Goal: Task Accomplishment & Management: Use online tool/utility

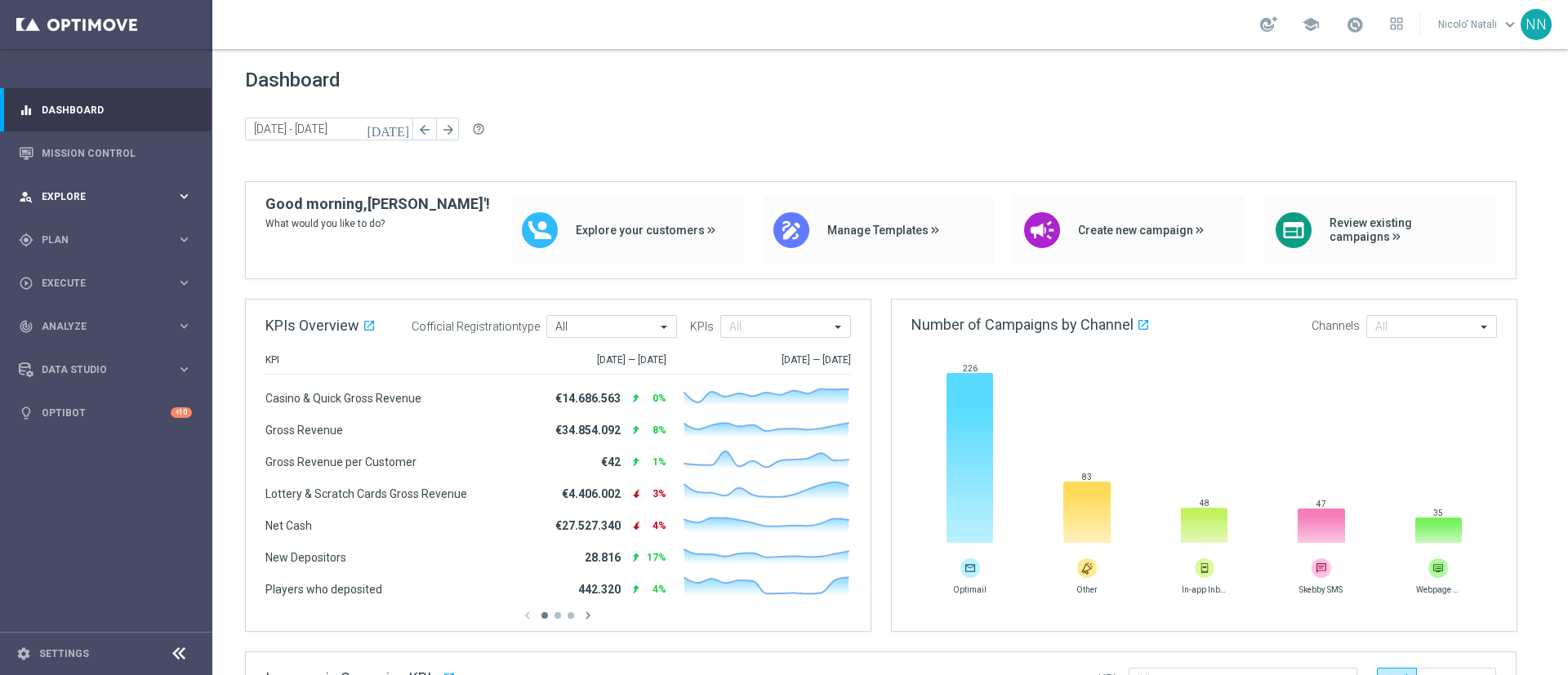
click at [79, 194] on span "Explore" at bounding box center [109, 196] width 134 height 10
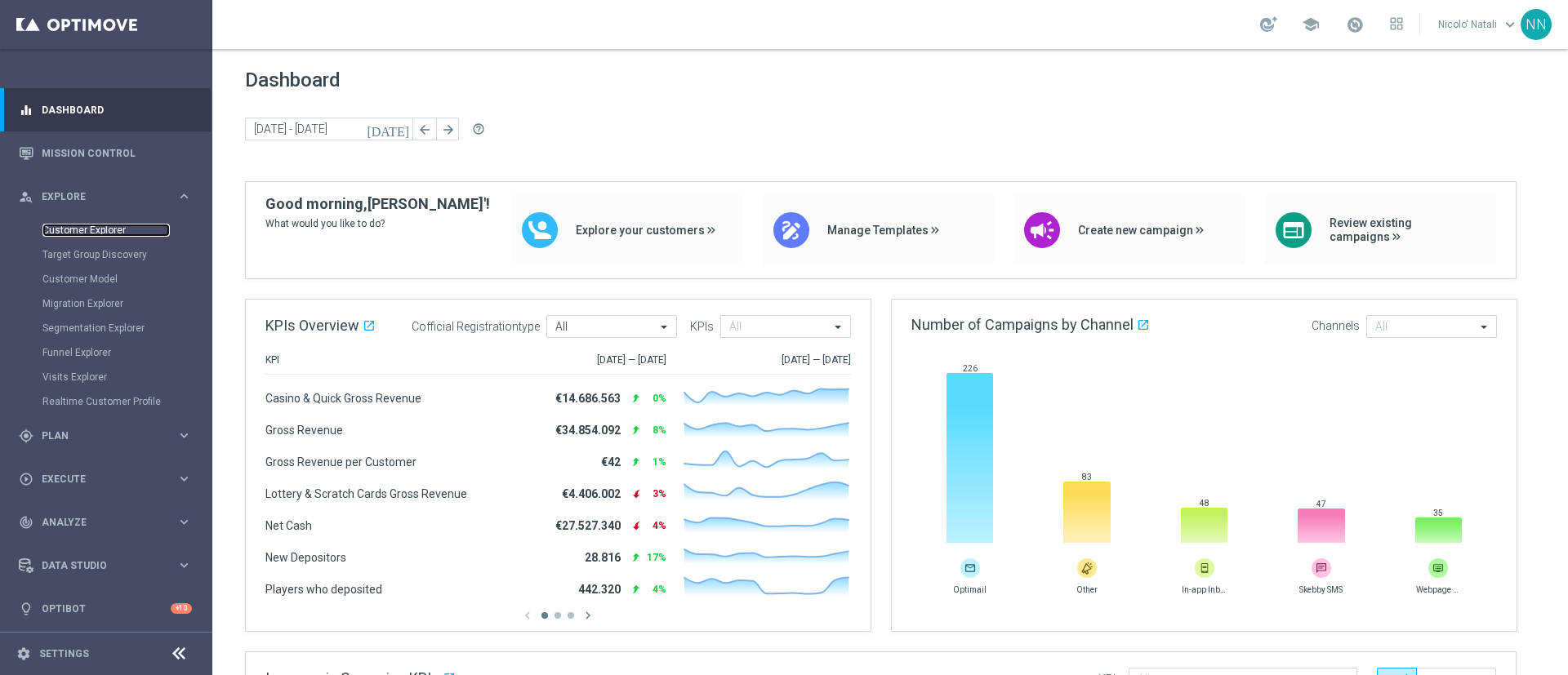
click at [83, 227] on link "Customer Explorer" at bounding box center [106, 230] width 127 height 13
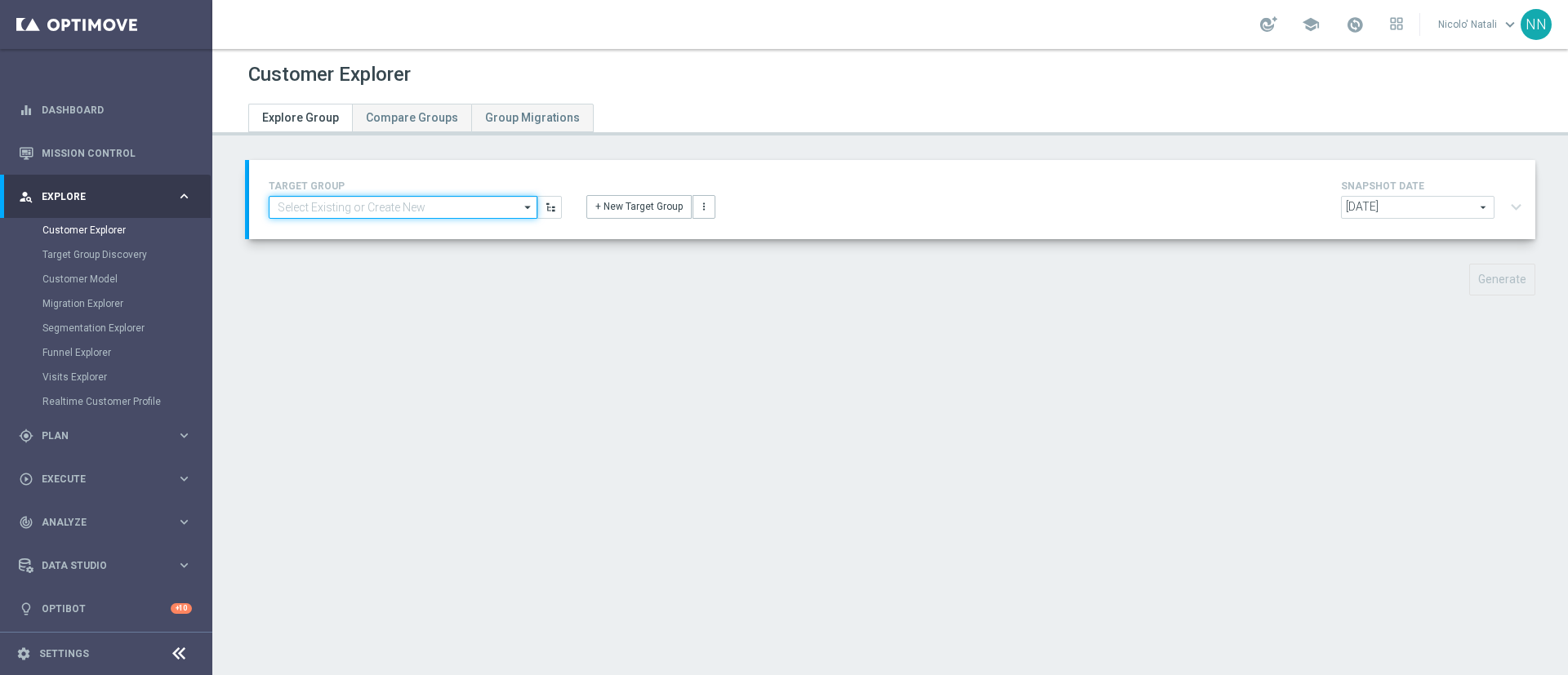
click at [387, 212] on input at bounding box center [403, 207] width 269 height 23
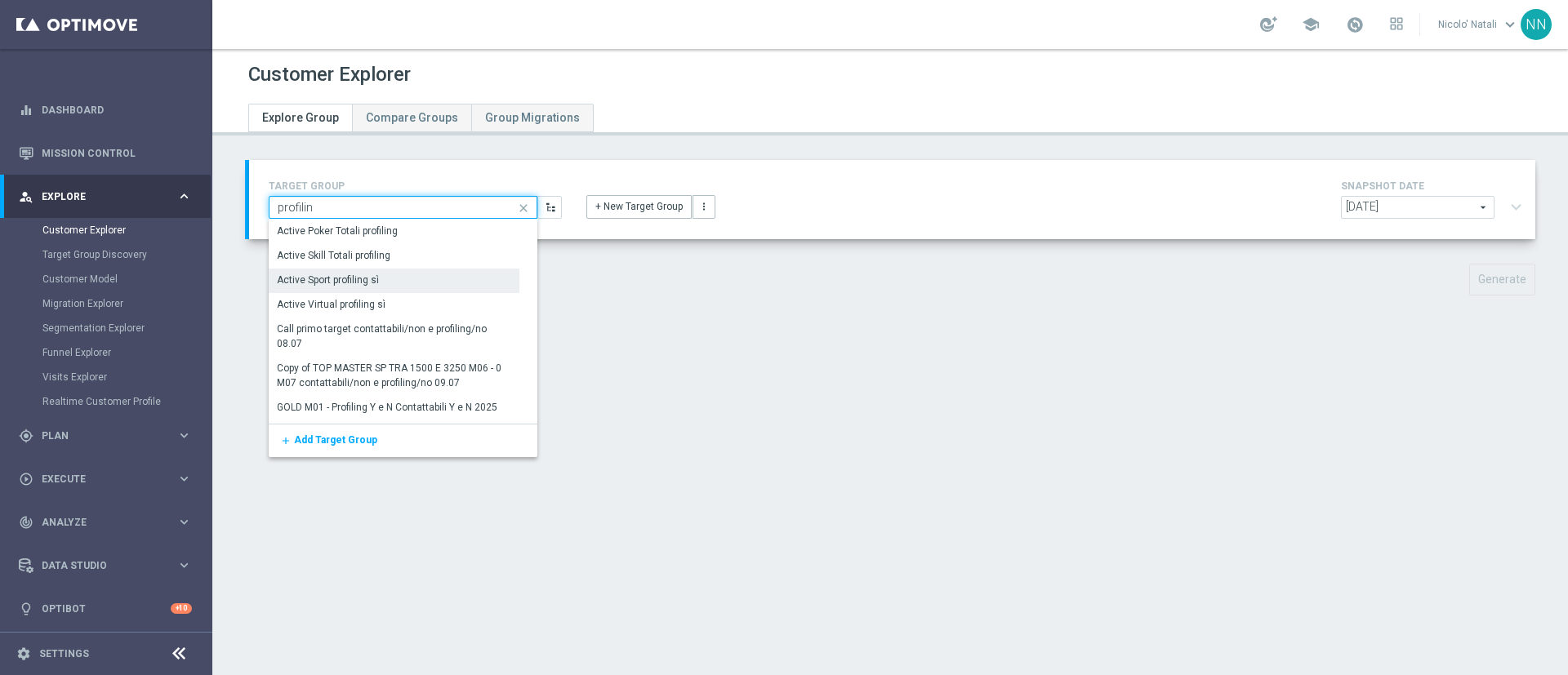
type input "profilin"
click at [353, 281] on div "Active Sport profiling sì" at bounding box center [328, 280] width 102 height 15
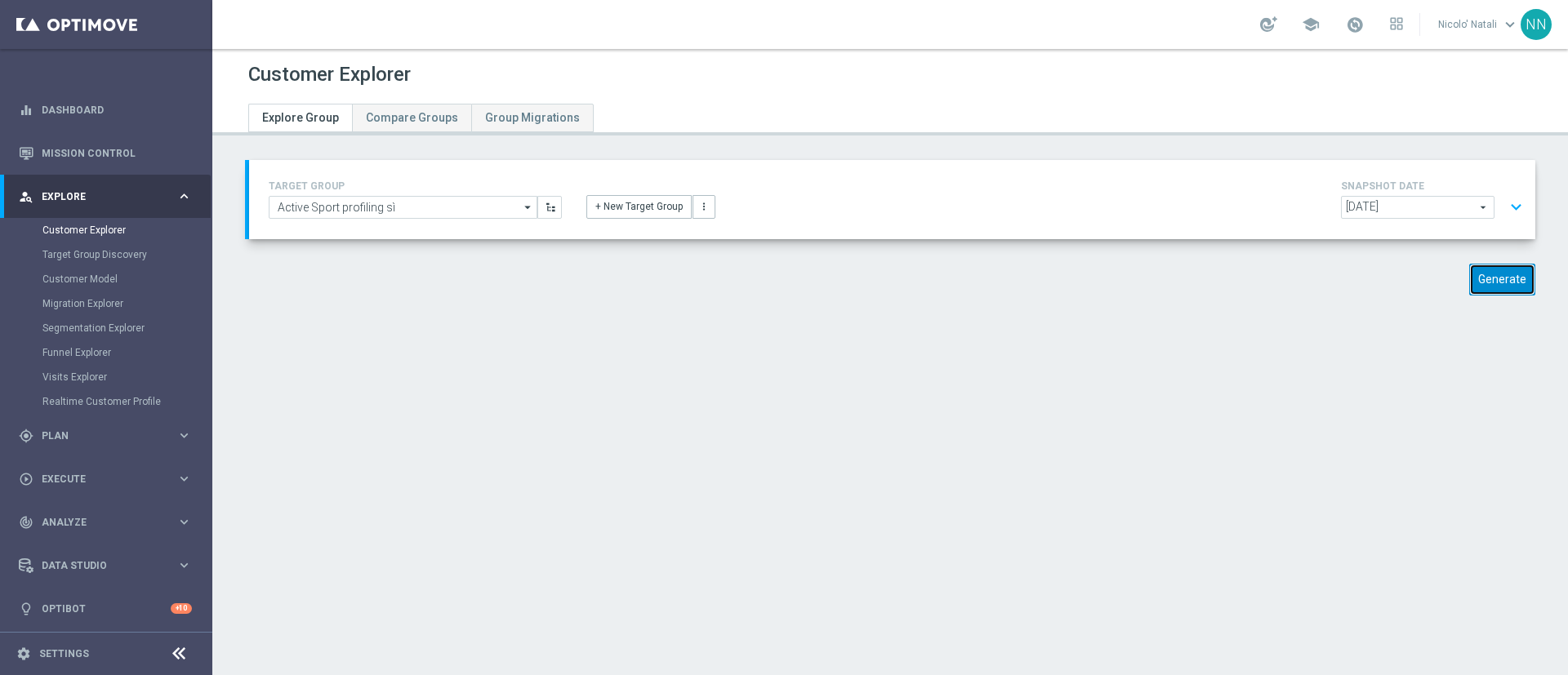
click at [1469, 292] on button "Generate" at bounding box center [1502, 279] width 66 height 32
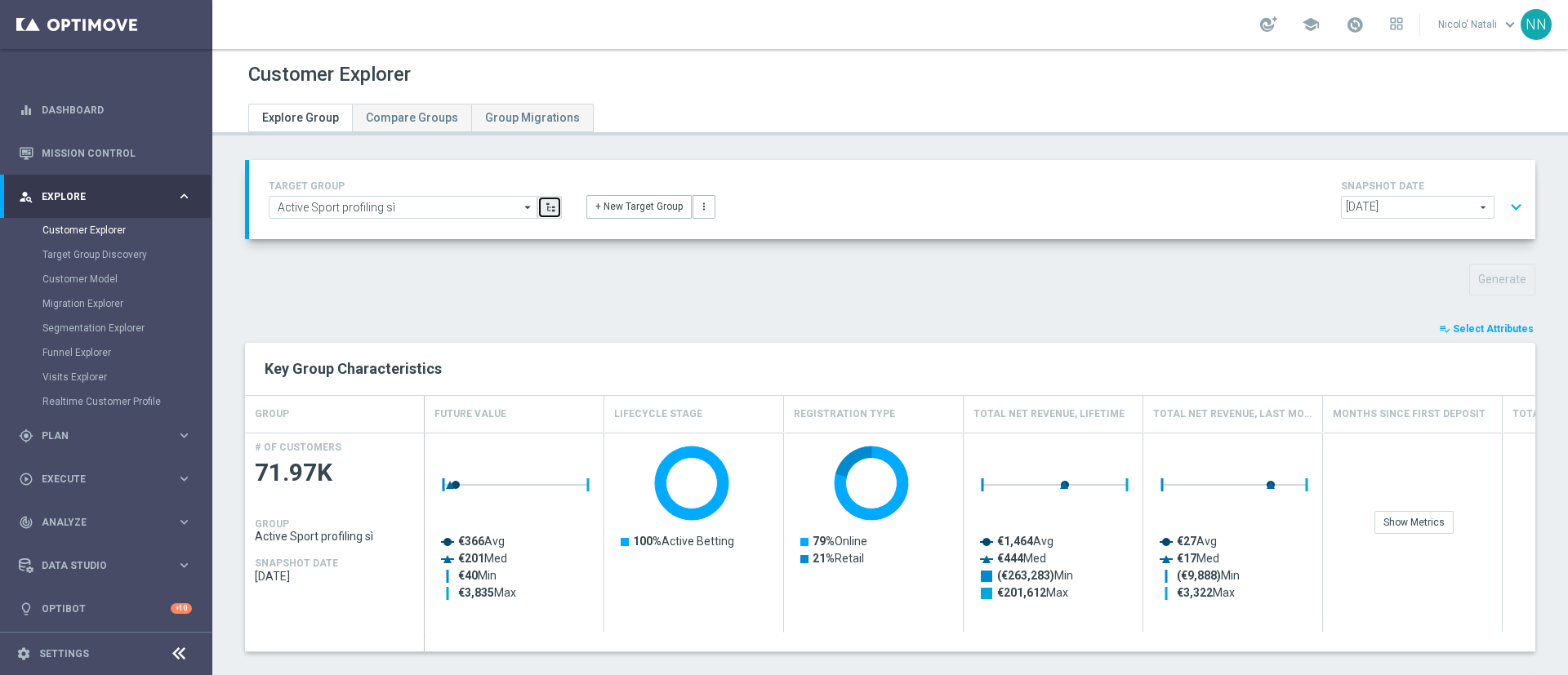
click at [545, 208] on icon "button" at bounding box center [550, 207] width 12 height 12
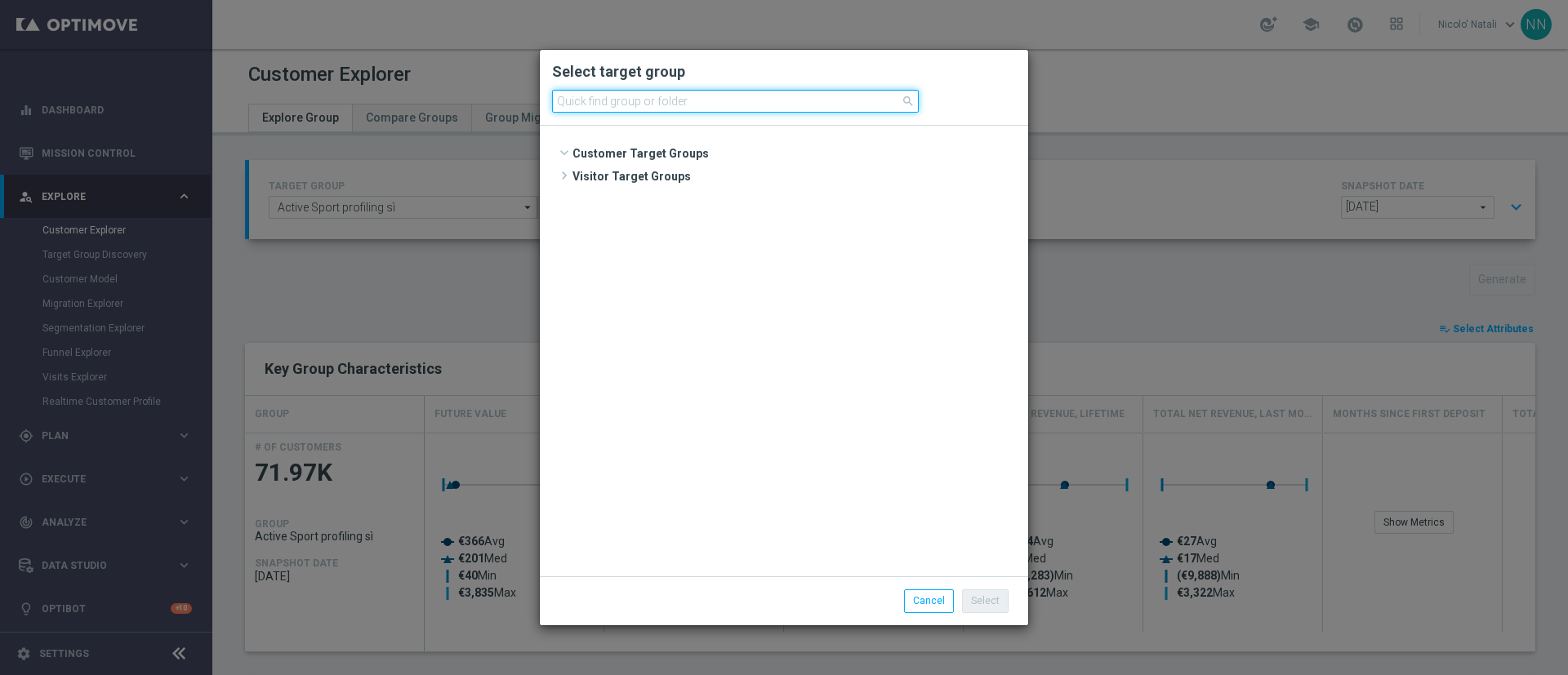
scroll to position [748, 0]
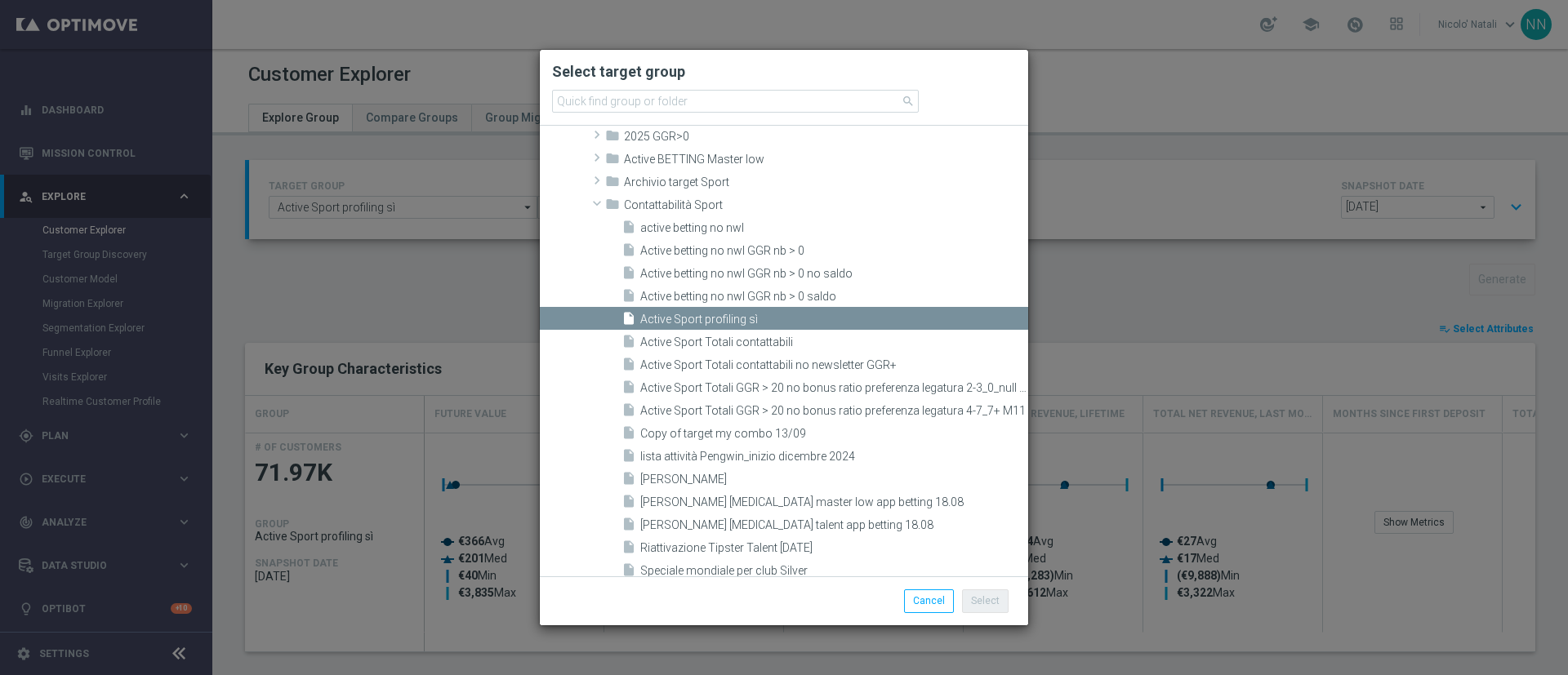
click at [1130, 167] on modal-container "Select target group search Customer Target Groups" at bounding box center [784, 338] width 1568 height 675
click at [414, 138] on modal-container "Select target group search Customer Target Groups" at bounding box center [784, 338] width 1568 height 675
click at [916, 604] on button "Cancel" at bounding box center [928, 601] width 50 height 23
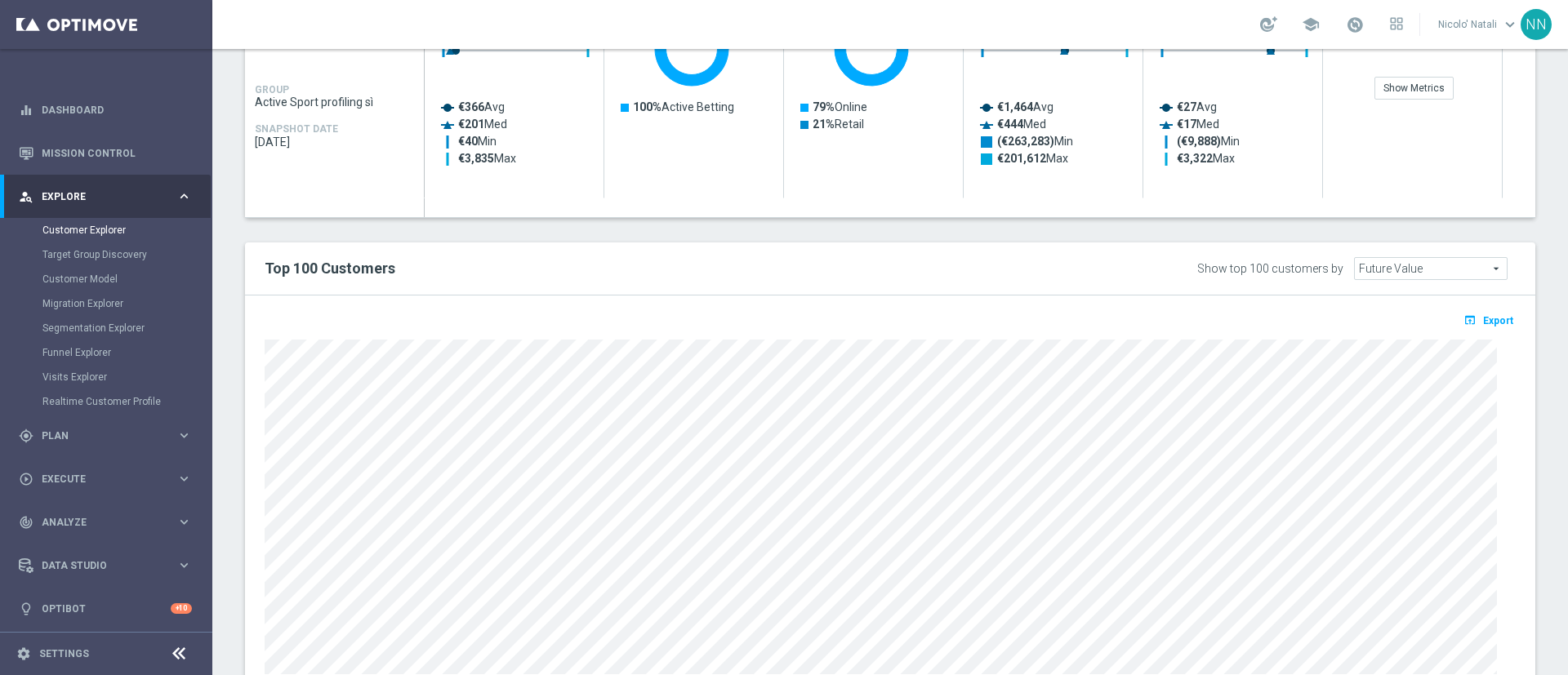
scroll to position [0, 0]
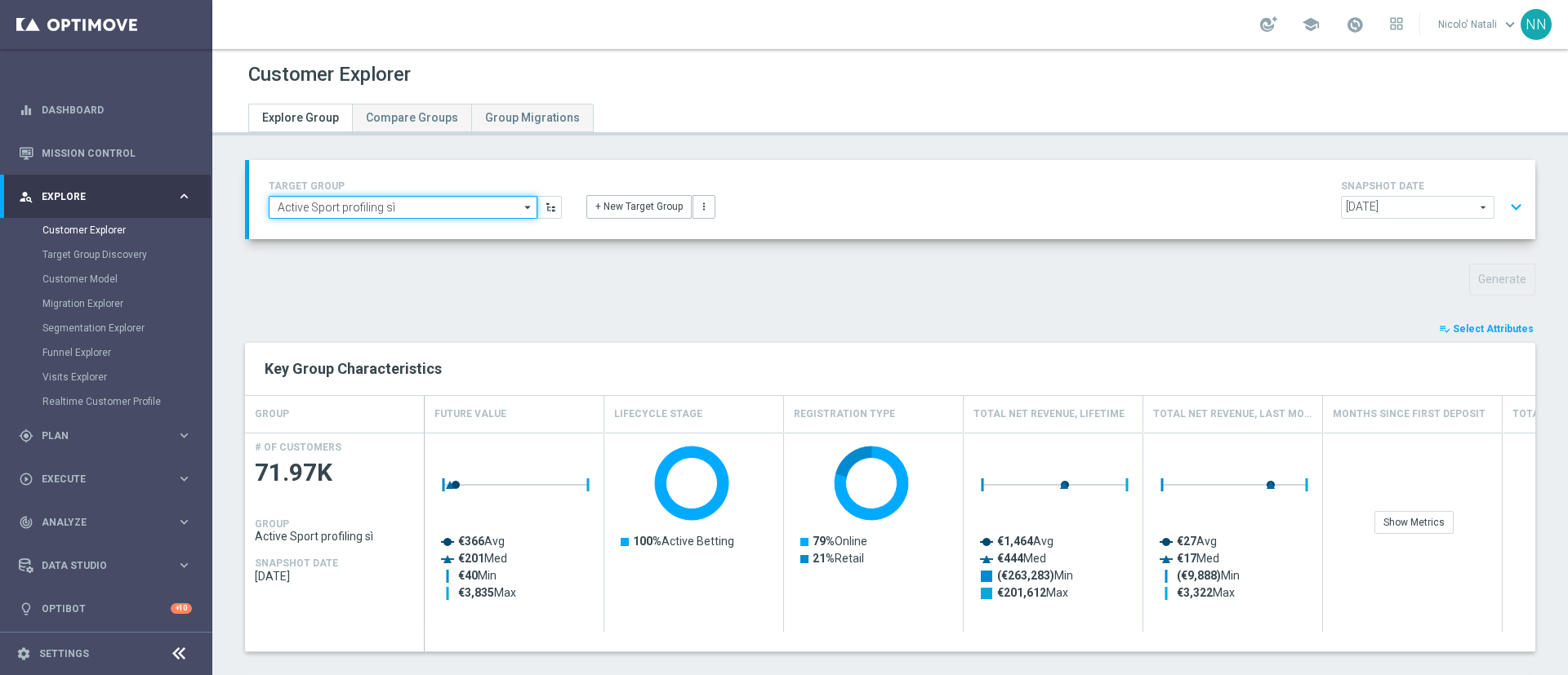
click at [514, 209] on input "Active Sport profiling sì" at bounding box center [403, 207] width 269 height 23
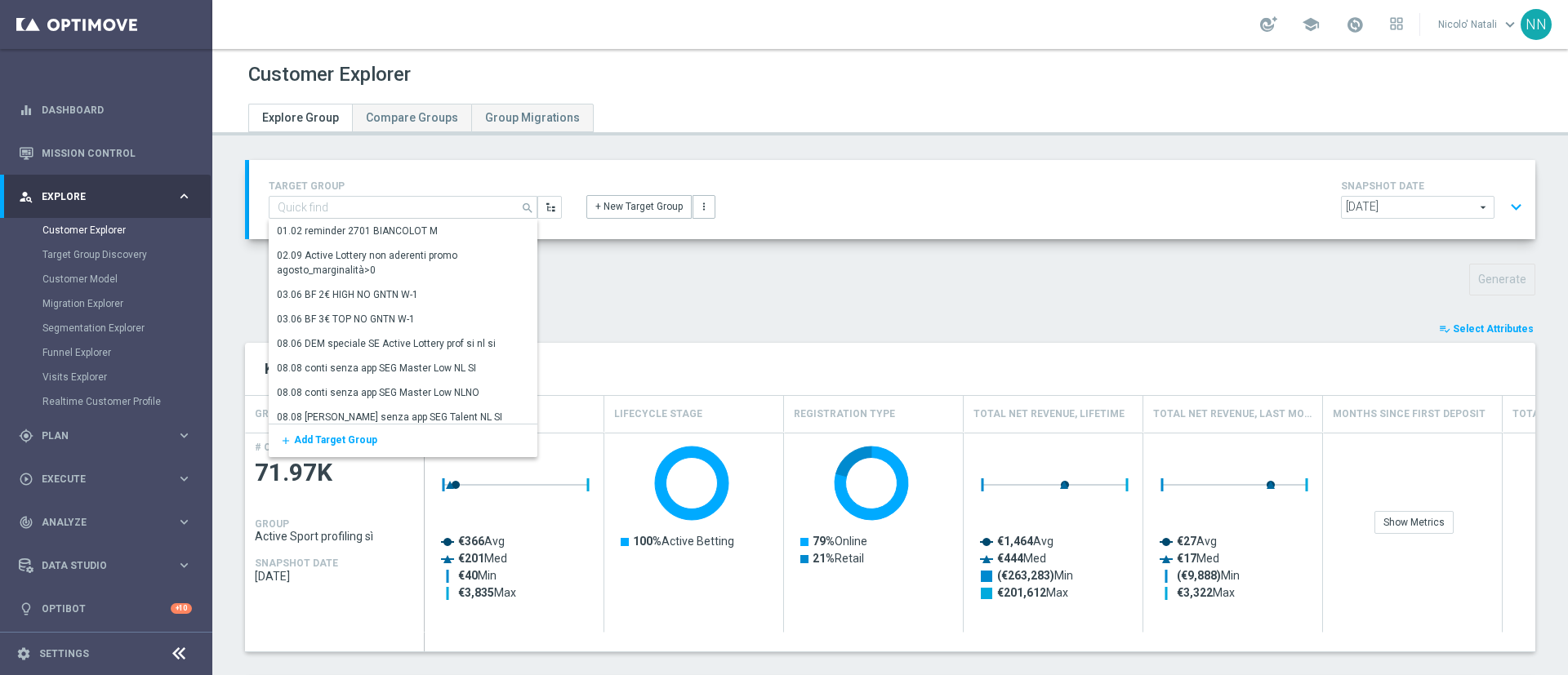
click at [860, 324] on div "playlist_add_check Select Attributes" at bounding box center [889, 329] width 1315 height 18
type input "Active Sport profiling sì"
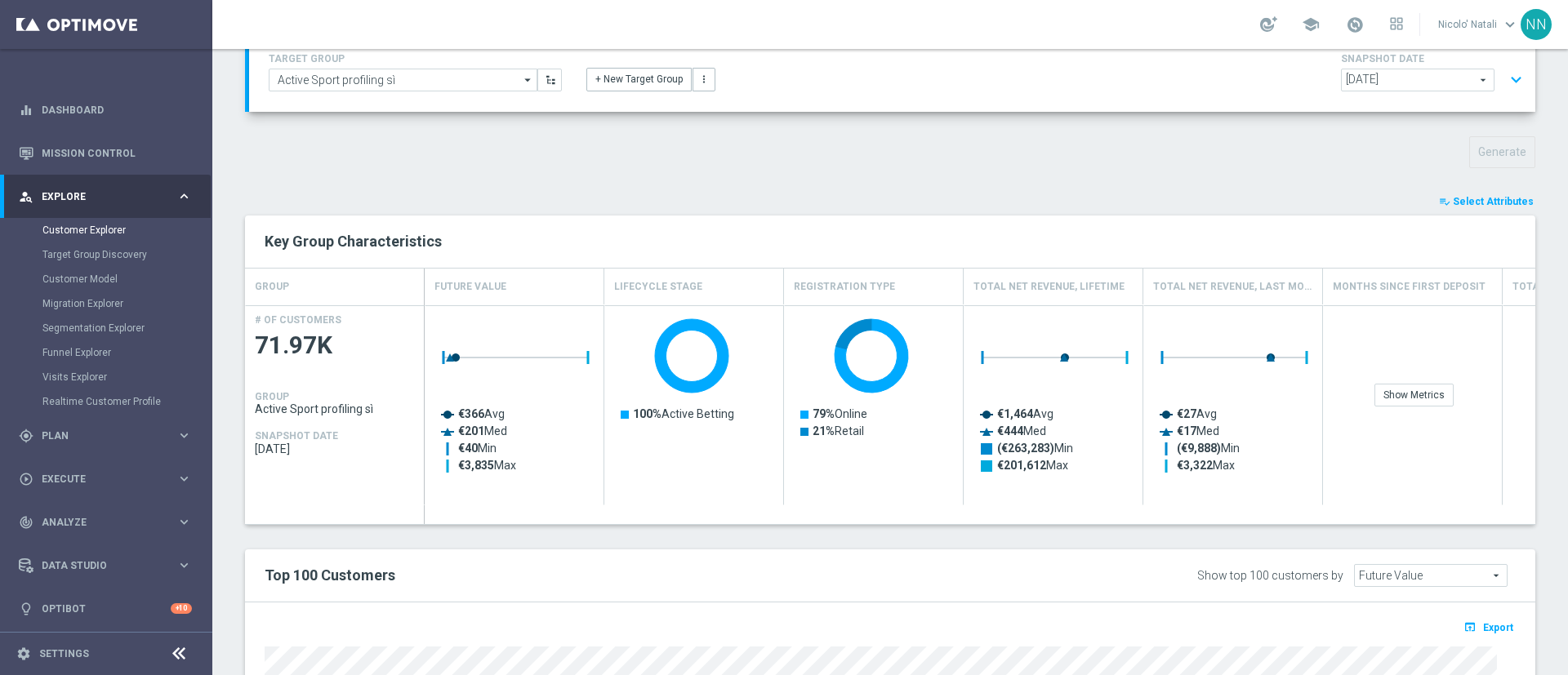
scroll to position [119, 0]
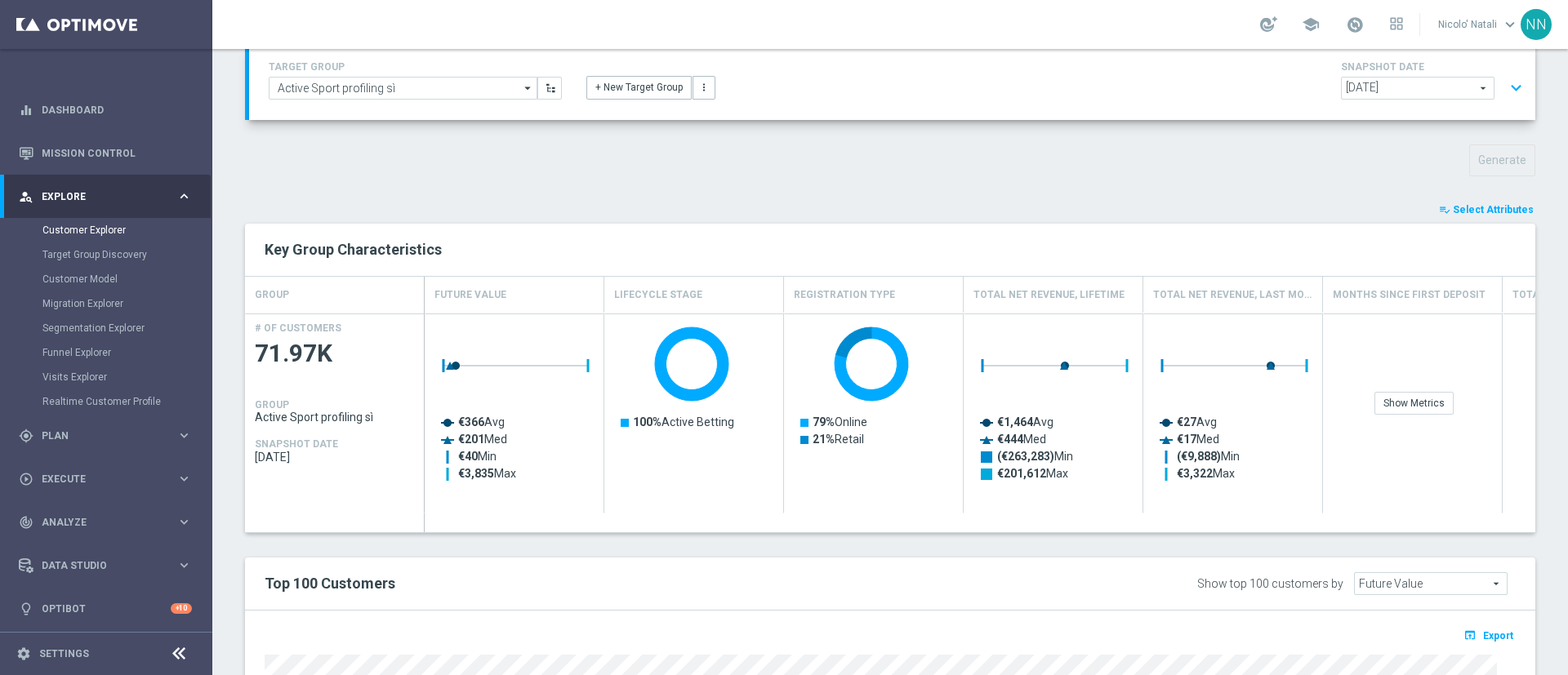
click at [1464, 212] on span "Select Attributes" at bounding box center [1493, 210] width 81 height 12
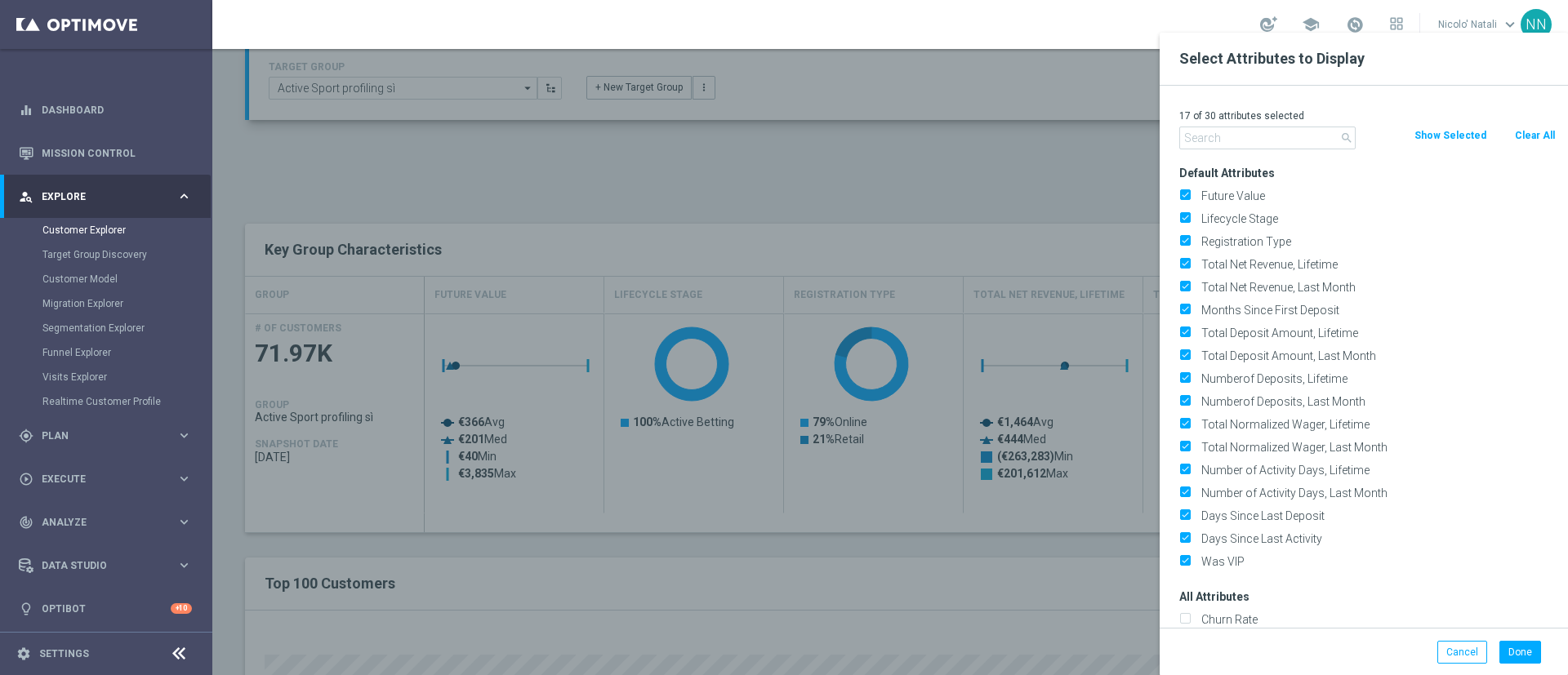
click at [1538, 137] on button "Clear All" at bounding box center [1534, 135] width 44 height 18
checkbox input "false"
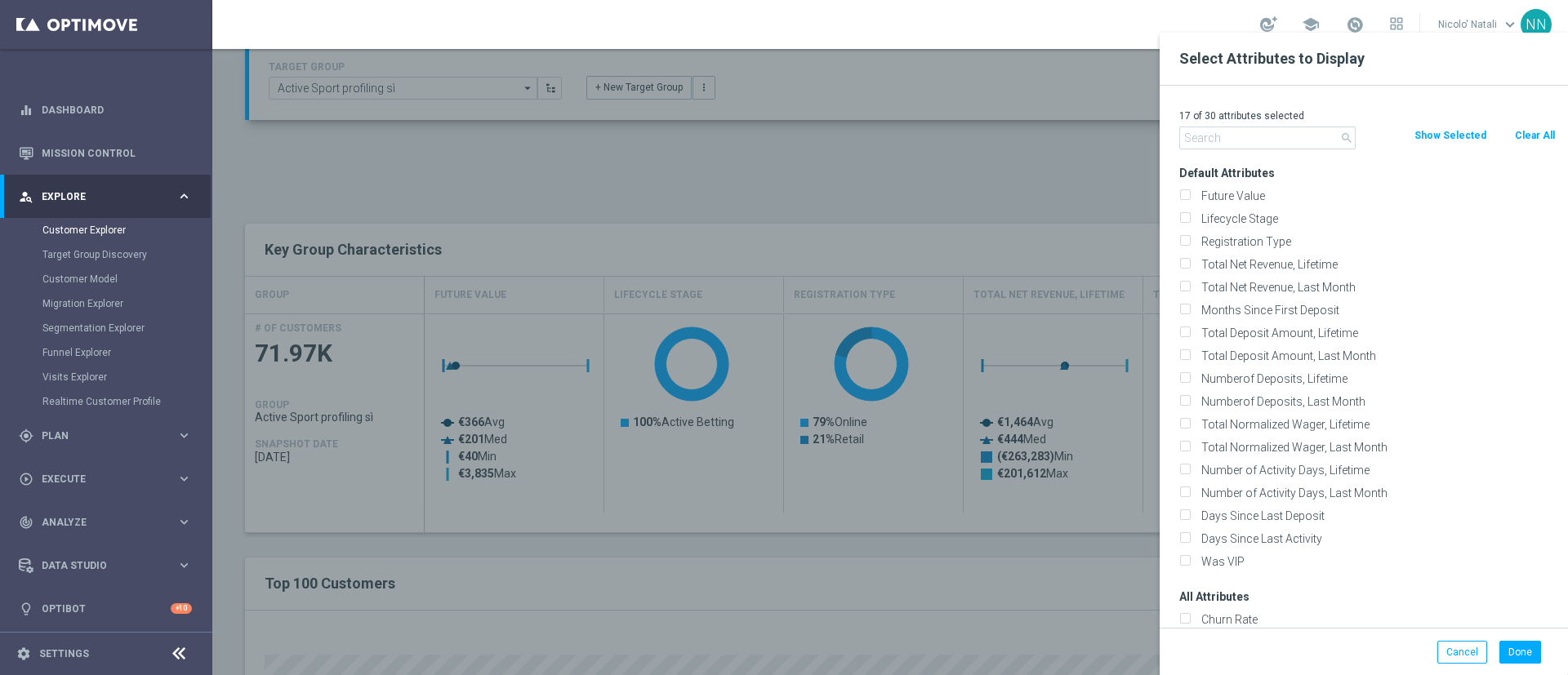
checkbox input "false"
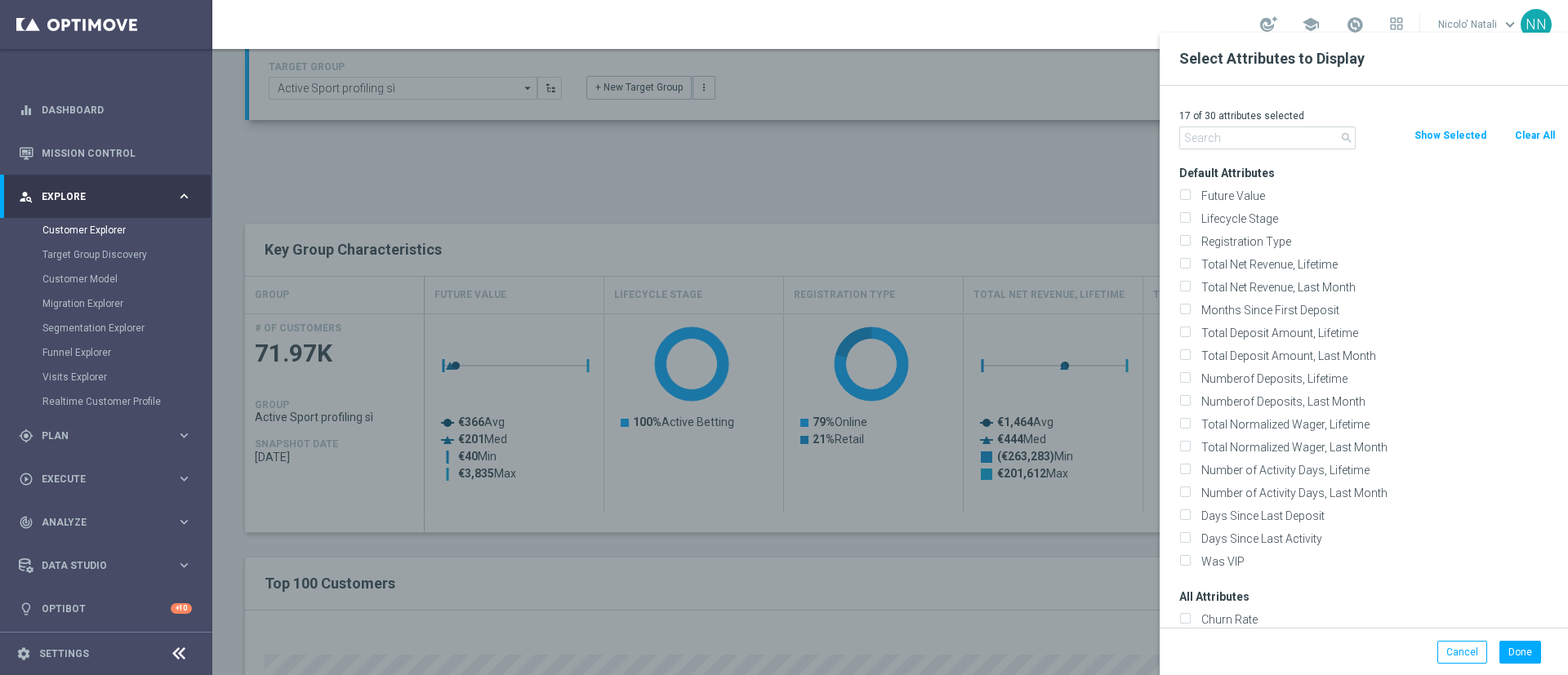
checkbox input "false"
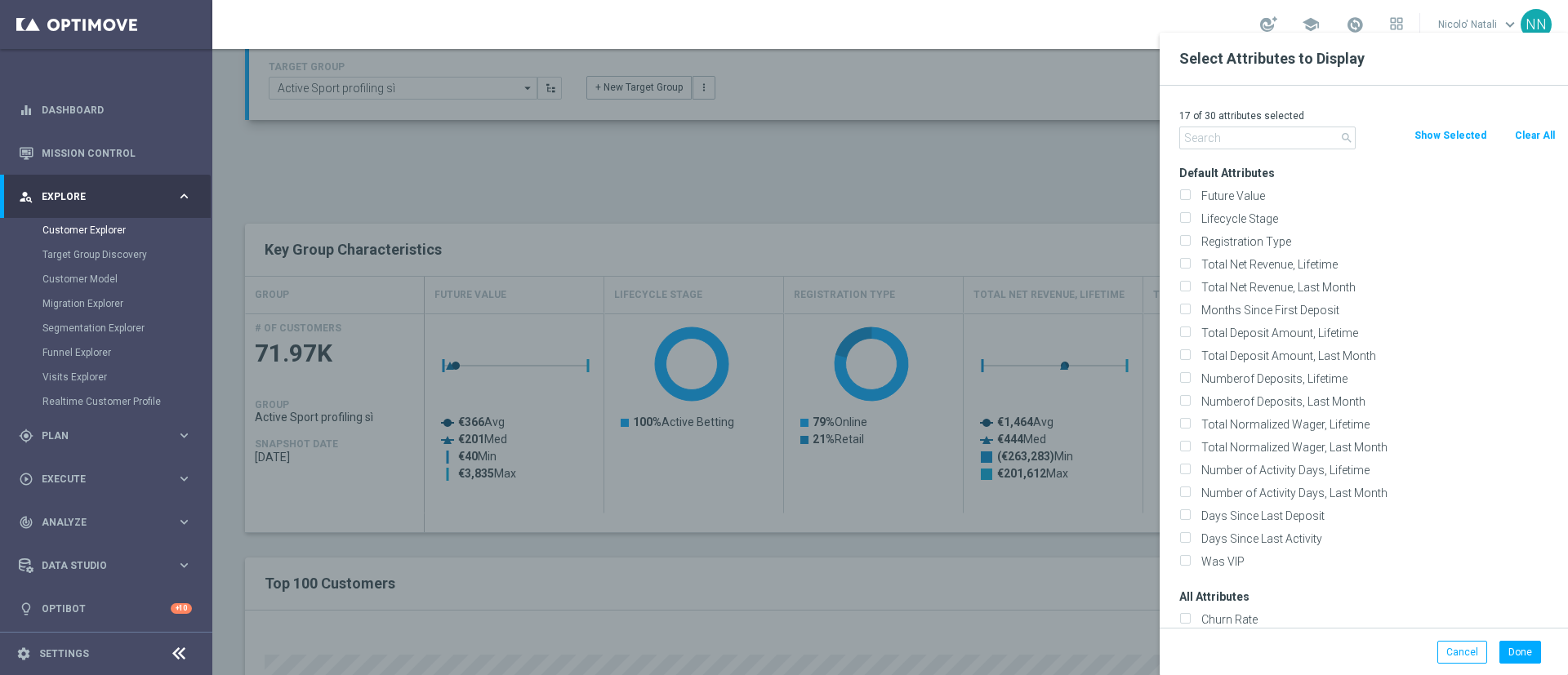
checkbox input "false"
click at [1288, 135] on input "text" at bounding box center [1267, 137] width 176 height 23
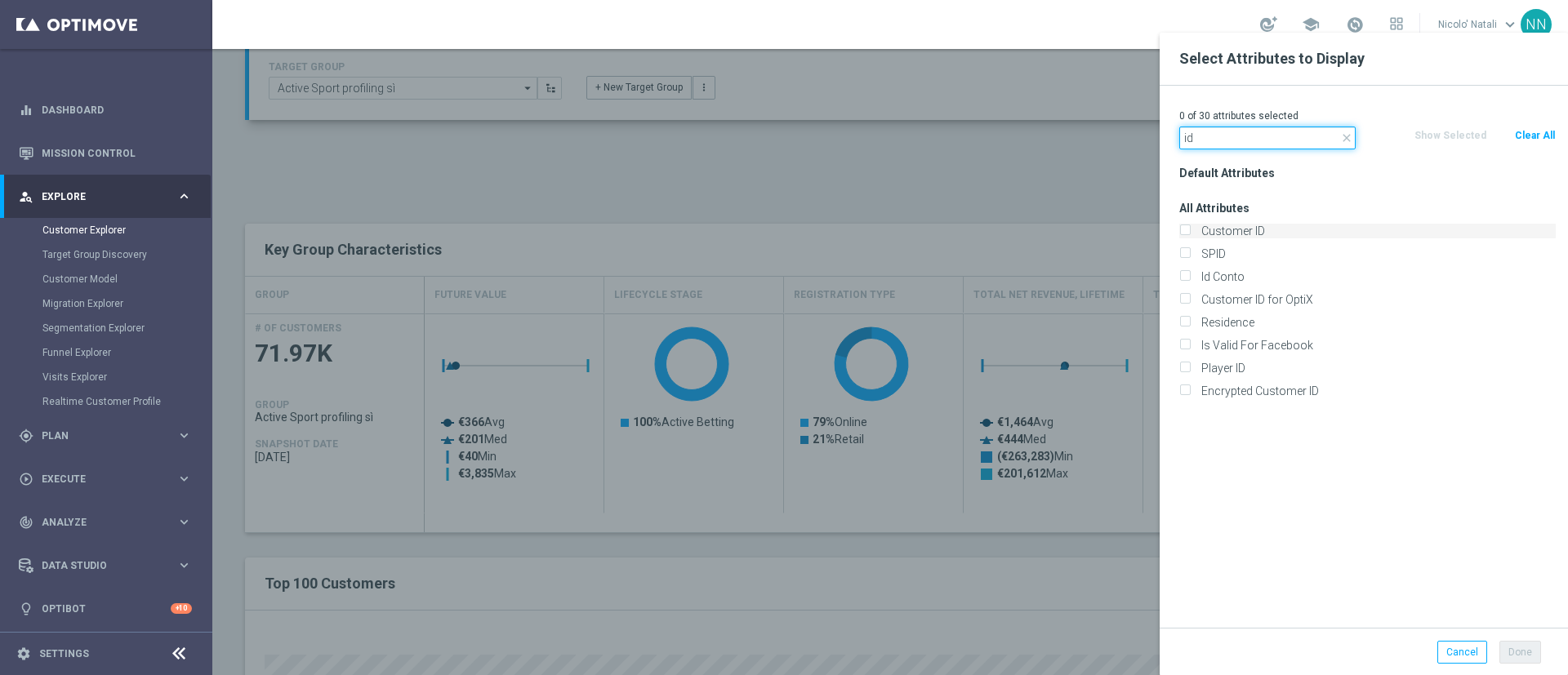
type input "id"
click at [1249, 224] on label "Customer ID" at bounding box center [1375, 231] width 360 height 15
click at [1190, 228] on input "Customer ID" at bounding box center [1184, 233] width 11 height 11
checkbox input "true"
click at [1521, 661] on button "Done" at bounding box center [1520, 651] width 42 height 23
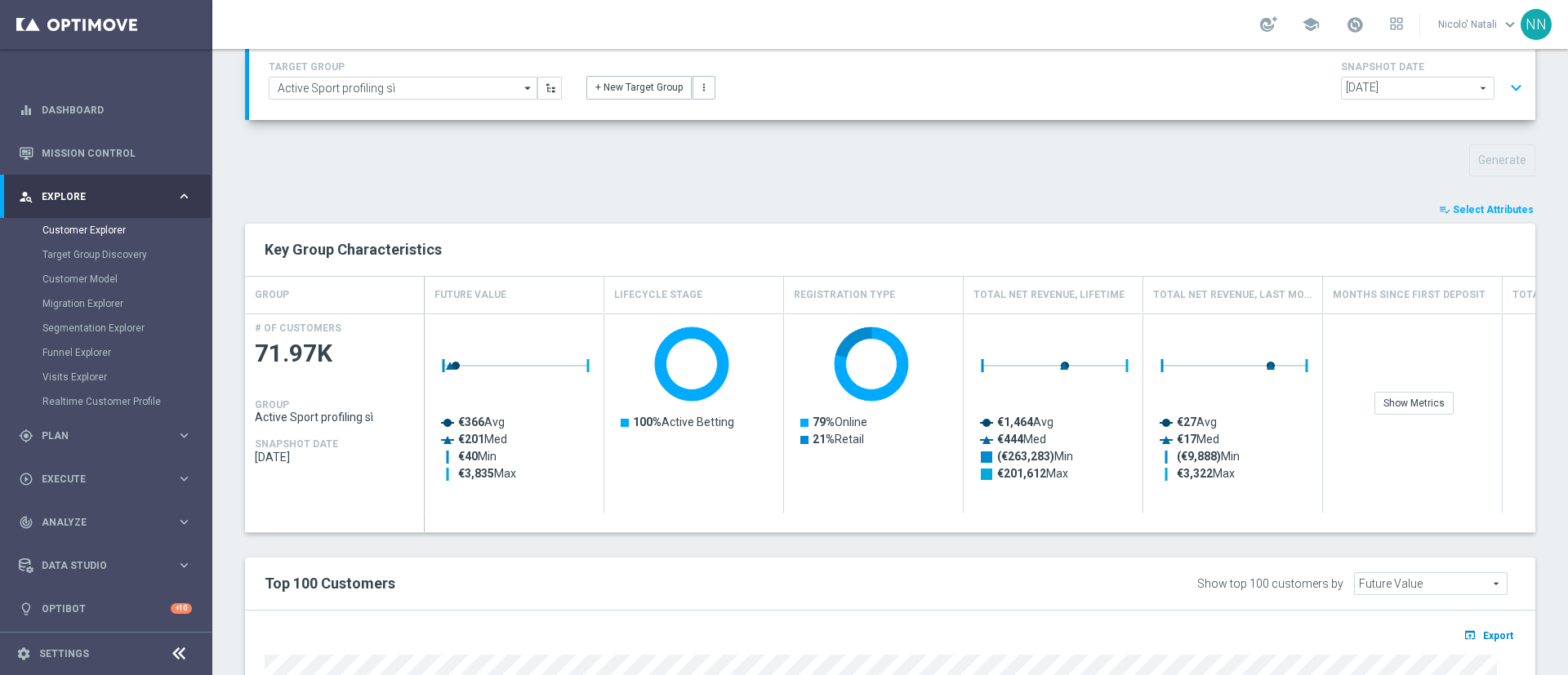
type input "Search"
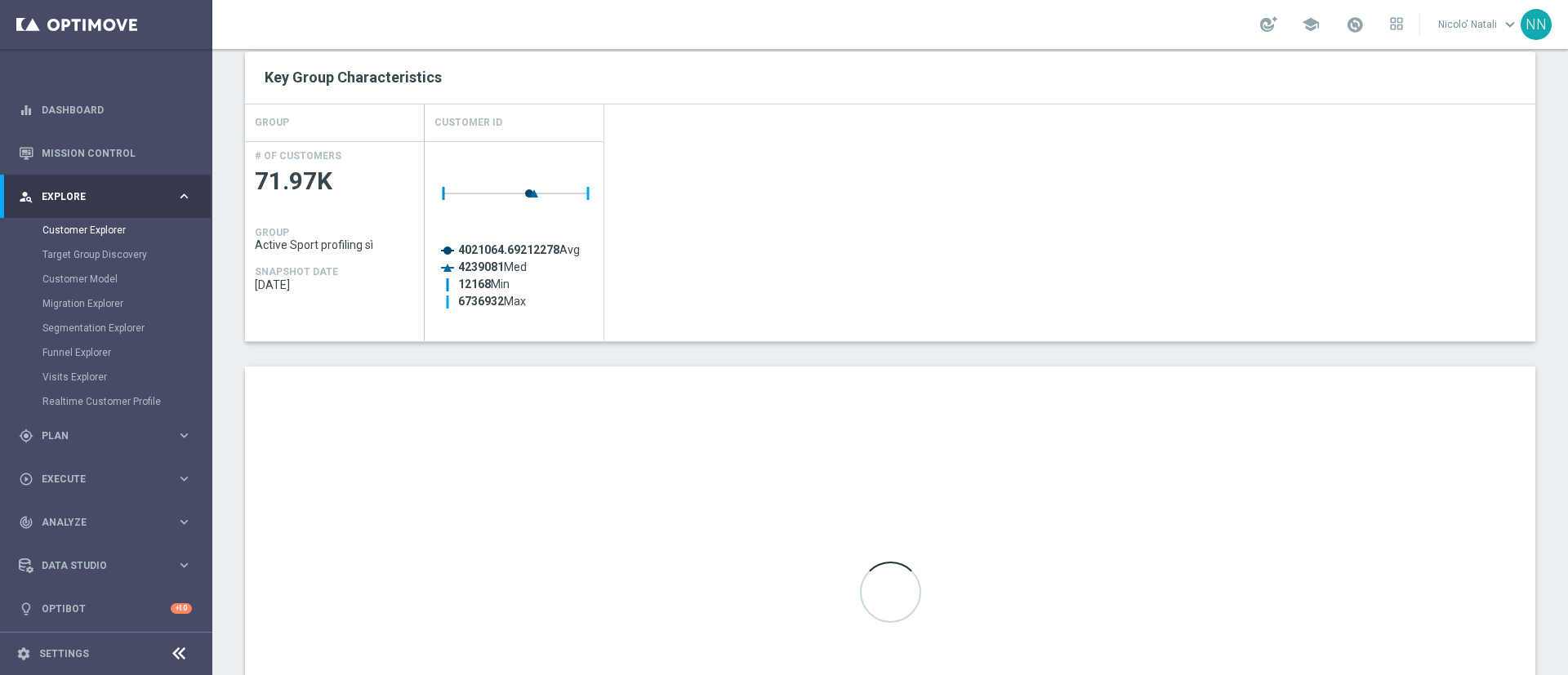
scroll to position [293, 0]
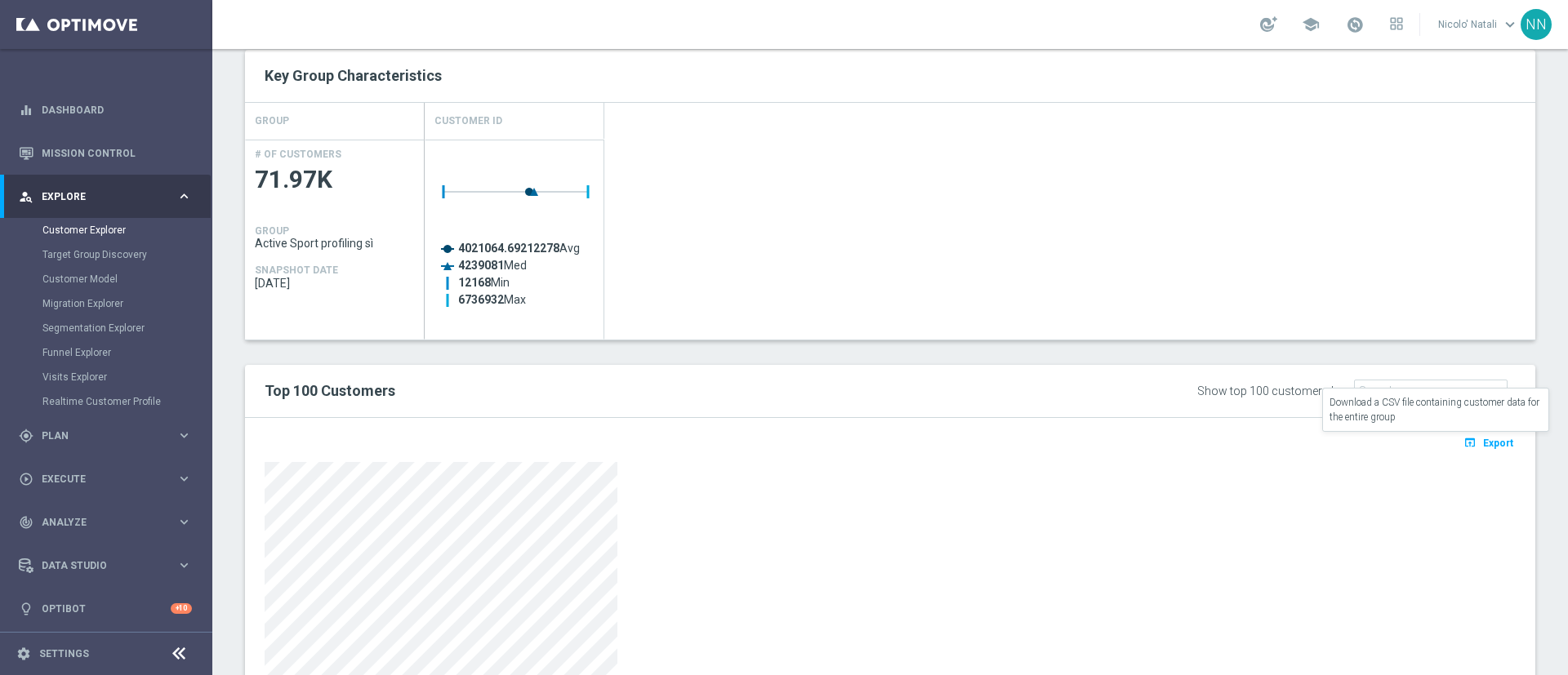
click at [1483, 446] on span "Export" at bounding box center [1497, 443] width 30 height 12
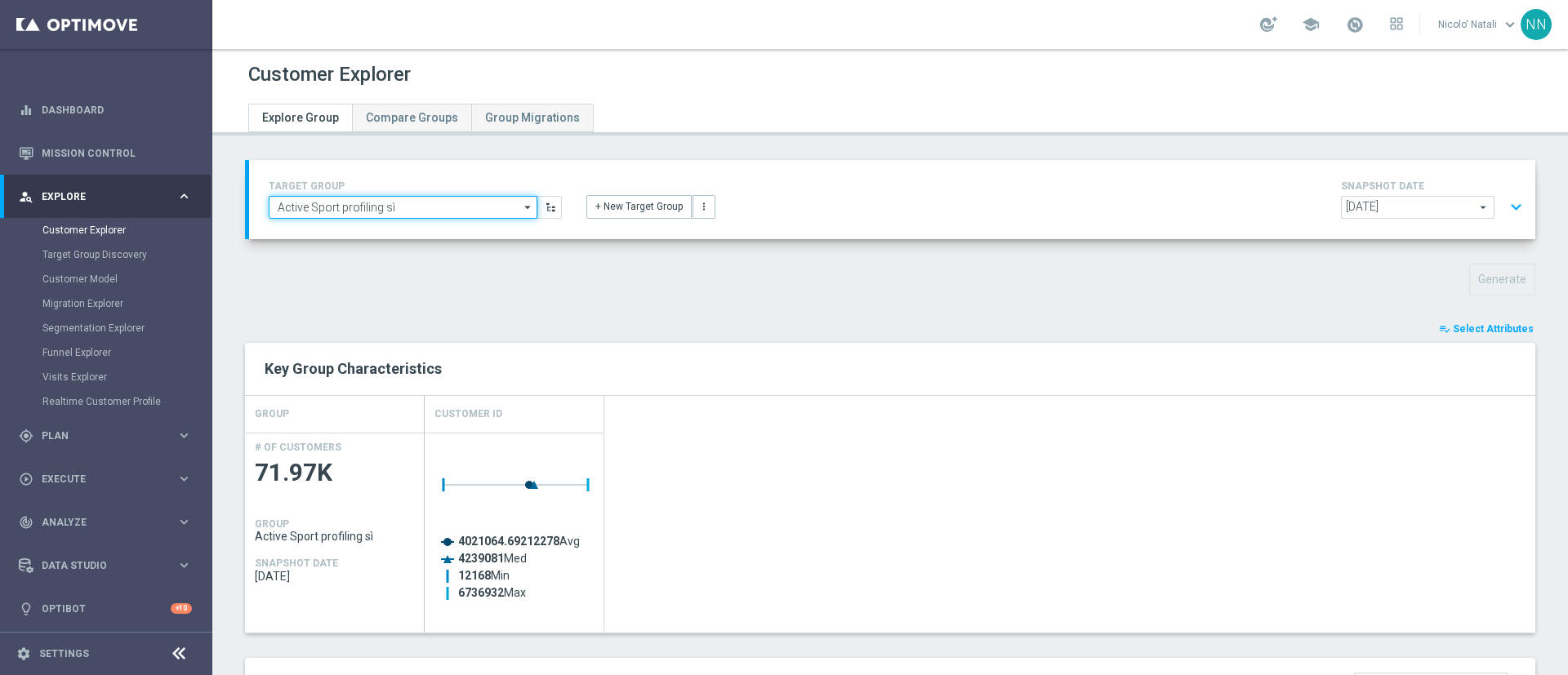
click at [368, 206] on input "Active Sport profiling sì" at bounding box center [403, 207] width 269 height 23
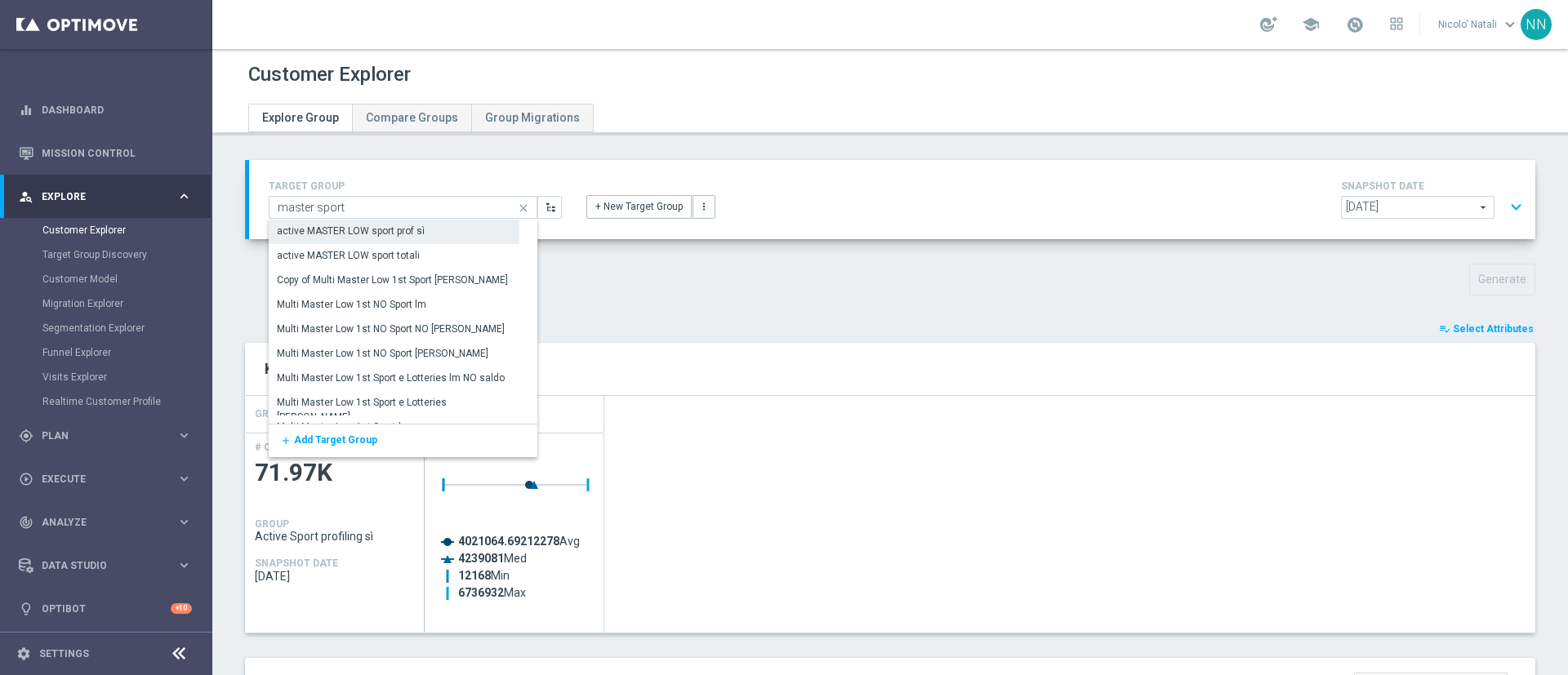
click at [343, 227] on div "active MASTER LOW sport prof sì" at bounding box center [350, 231] width 148 height 15
type input "active MASTER LOW sport prof sì"
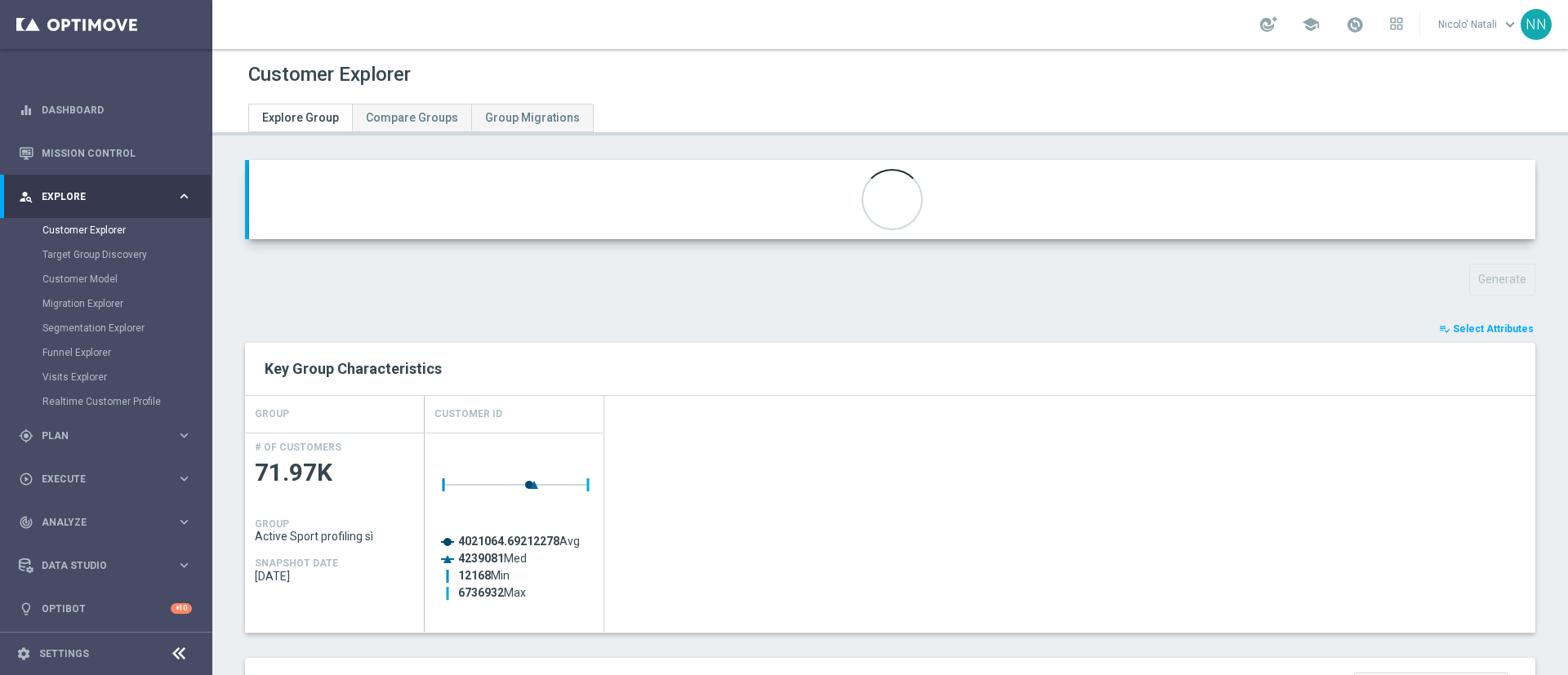
type input "Active BETTING Master low"
click at [1480, 272] on button "Generate" at bounding box center [1502, 279] width 66 height 32
click at [1465, 308] on div "TARGET GROUP active MASTER LOW sport prof sì active MASTER LOW sport prof sì ar…" at bounding box center [890, 646] width 1356 height 973
click at [1459, 328] on span "Select Attributes" at bounding box center [1493, 328] width 81 height 12
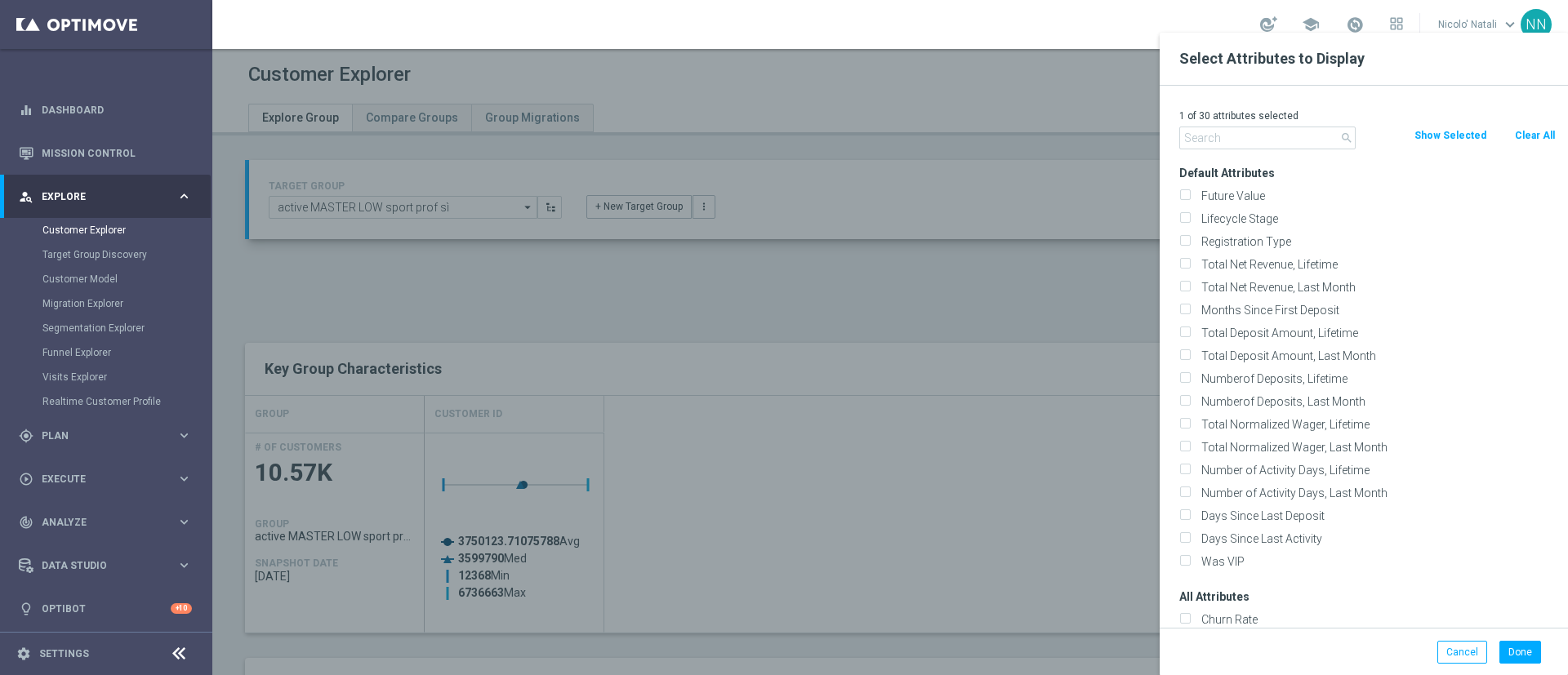
click at [1075, 278] on div at bounding box center [996, 370] width 1568 height 675
click at [1063, 287] on div at bounding box center [996, 370] width 1568 height 675
click at [1460, 647] on button "Cancel" at bounding box center [1462, 651] width 50 height 23
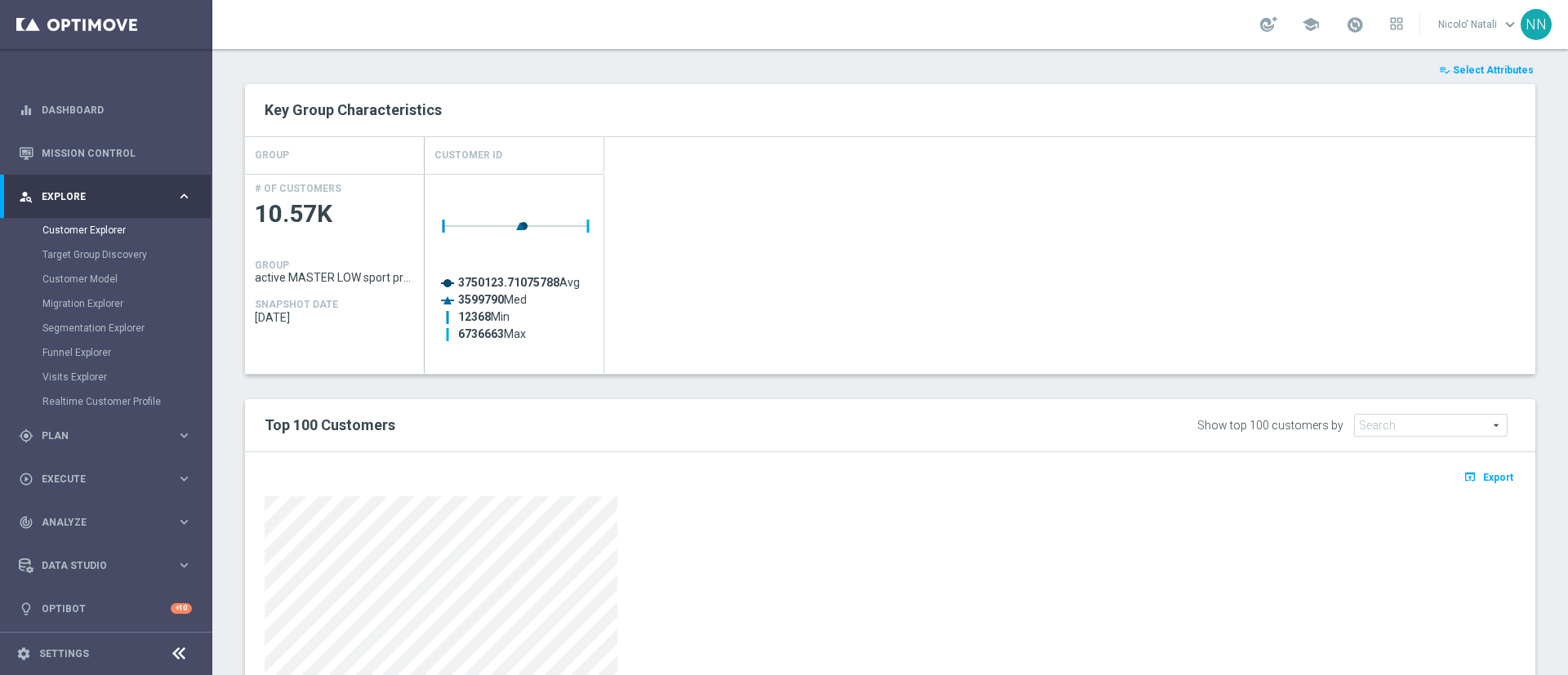
scroll to position [267, 0]
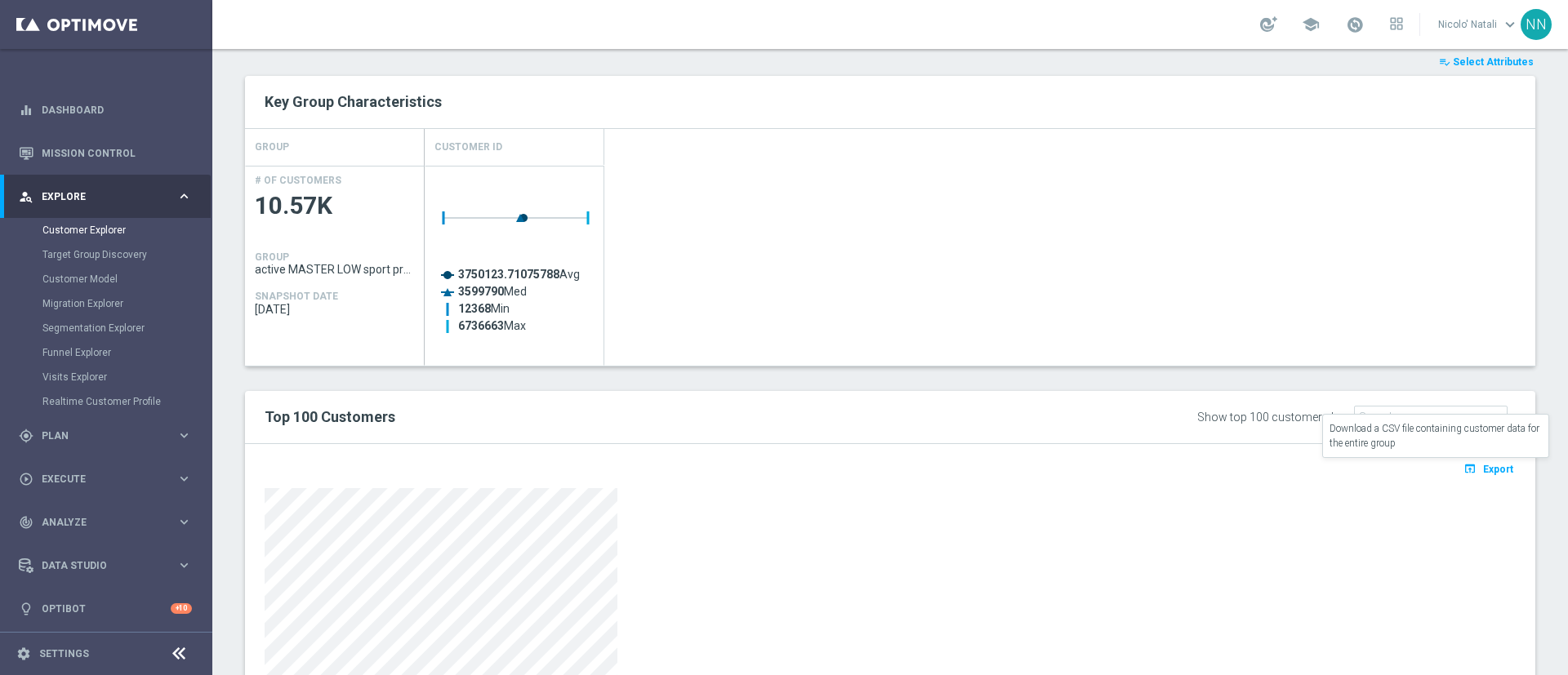
click at [1483, 473] on span "Export" at bounding box center [1497, 469] width 30 height 12
click at [1361, 166] on div "Created with Highcharts 9.3.3 3750123.71075788 Avg 3599790 Med 12368 Min 673666…" at bounding box center [980, 266] width 1111 height 200
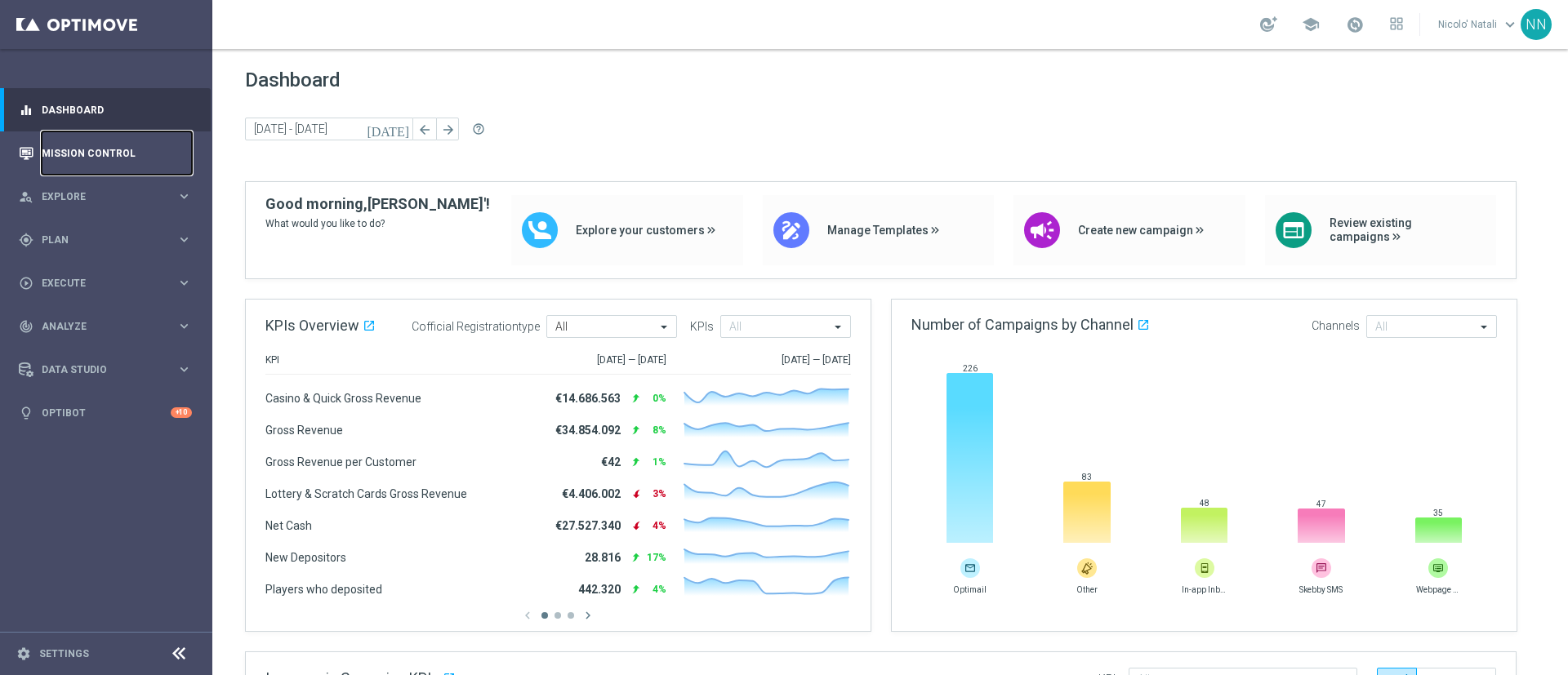
click at [122, 167] on link "Mission Control" at bounding box center [117, 153] width 151 height 44
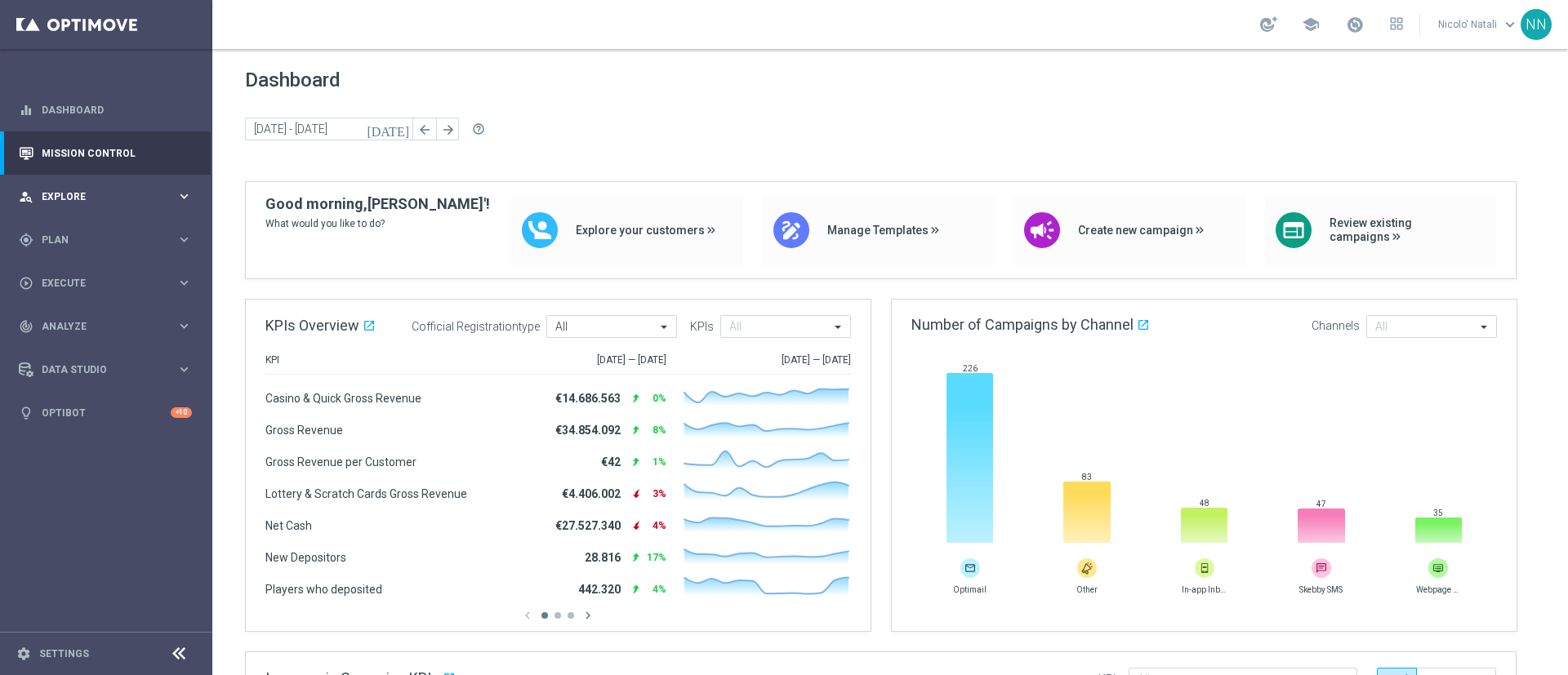
click at [112, 204] on div "person_search Explore keyboard_arrow_right" at bounding box center [105, 197] width 211 height 44
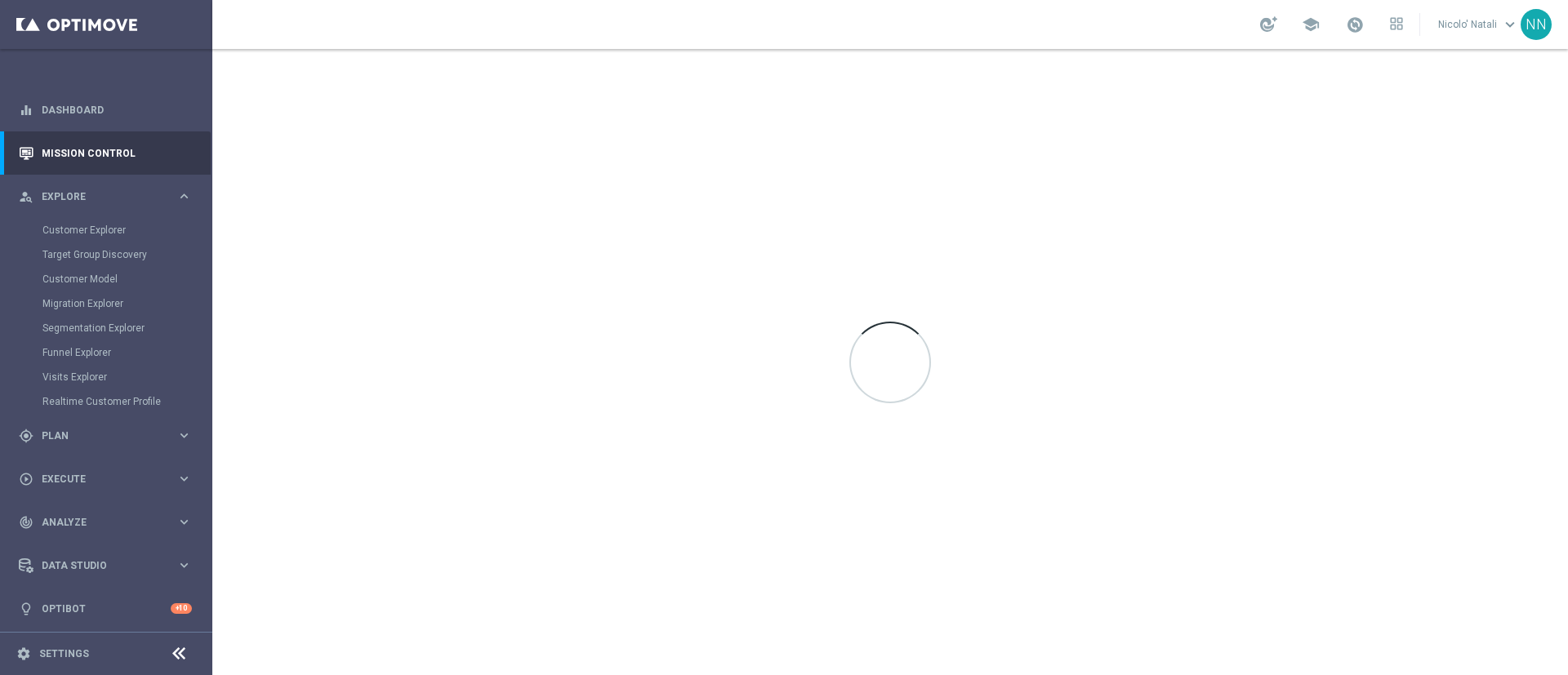
click at [85, 237] on div "Customer Explorer" at bounding box center [126, 230] width 168 height 24
click at [85, 233] on link "Customer Explorer" at bounding box center [106, 230] width 127 height 13
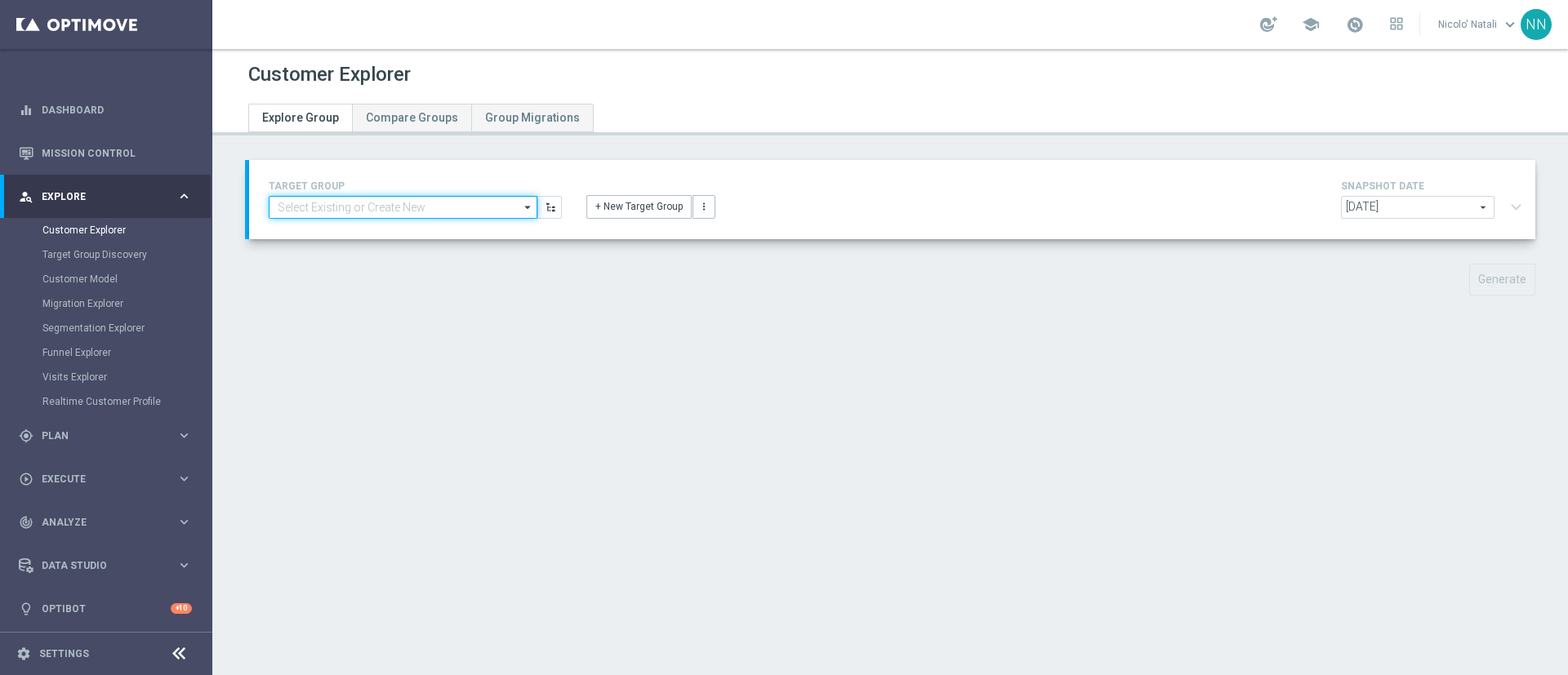
click at [325, 214] on input at bounding box center [403, 207] width 269 height 23
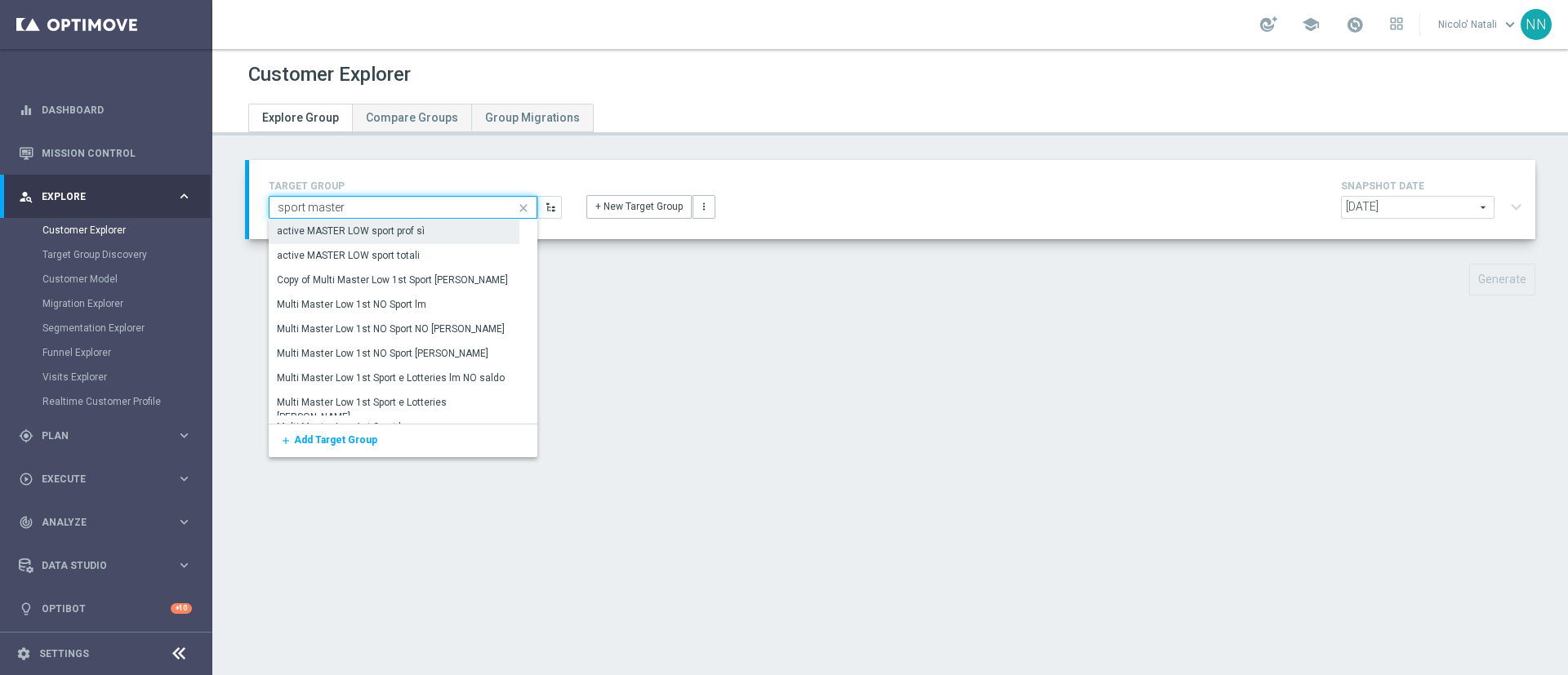
type input "sport master"
click at [335, 224] on div "active MASTER LOW sport prof sì" at bounding box center [351, 231] width 148 height 15
